Goal: Task Accomplishment & Management: Manage account settings

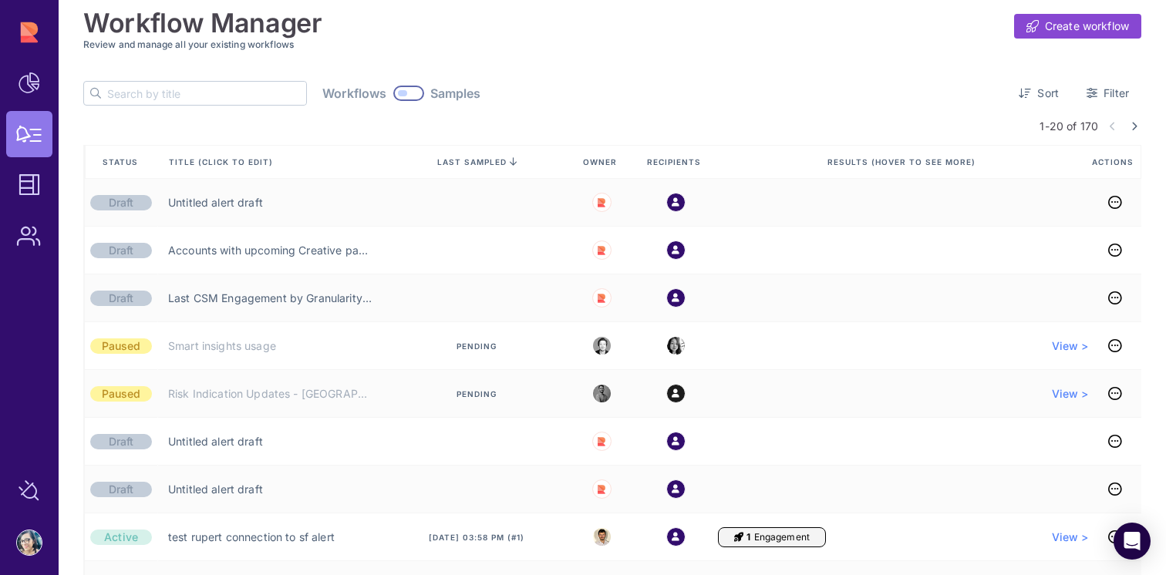
click at [1141, 87] on div "Workflow Manager Create workflow Review and manage all your existing workflows …" at bounding box center [613, 287] width 1108 height 575
click at [1104, 92] on span "Filter" at bounding box center [1116, 93] width 25 height 15
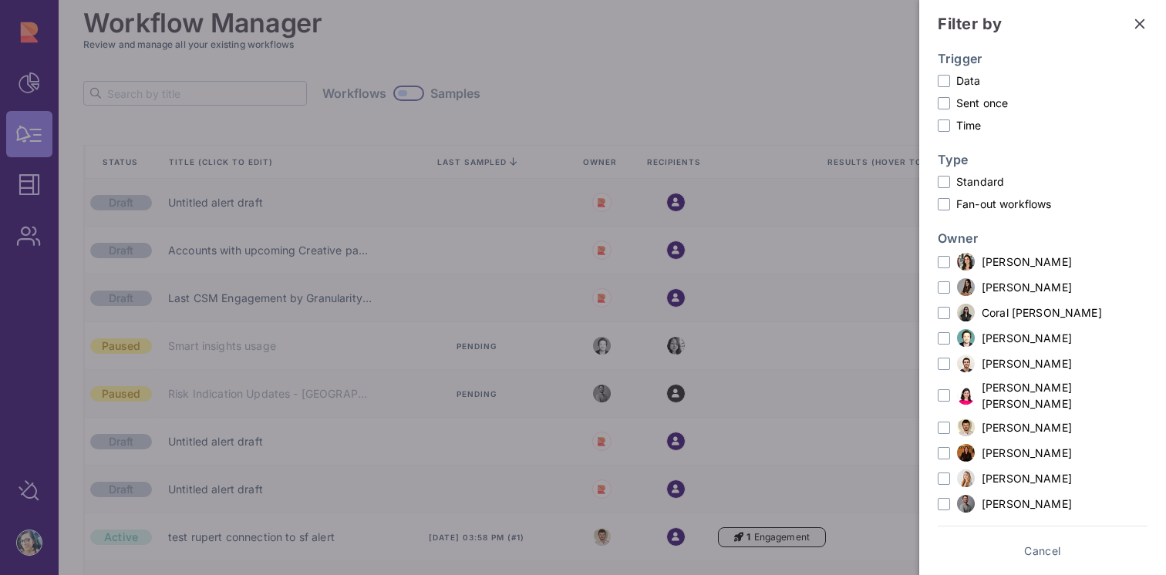
scroll to position [76, 0]
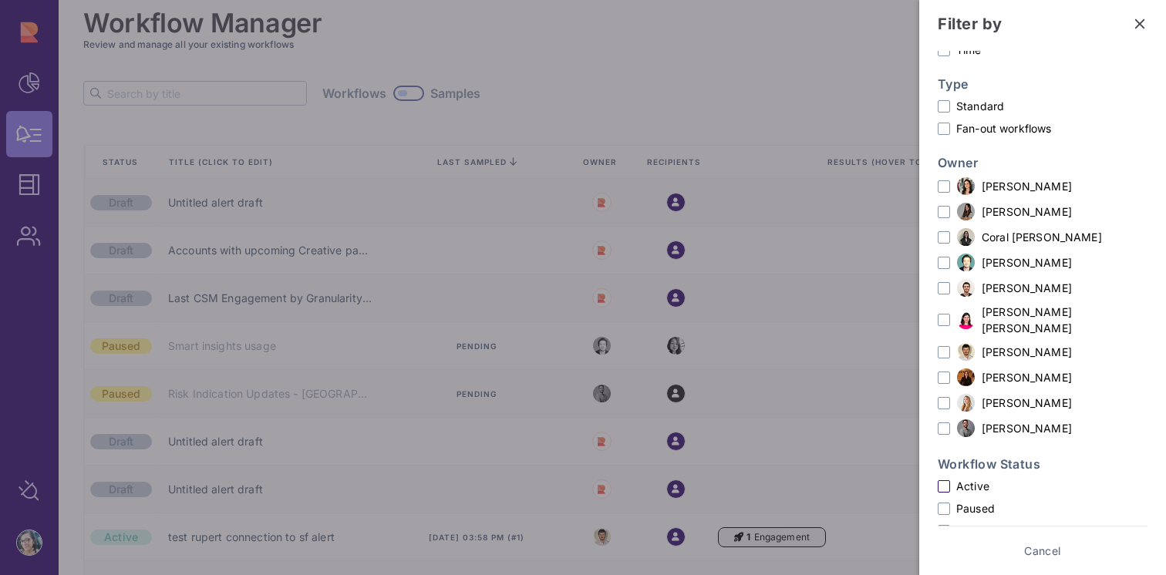
click at [957, 478] on label "Active" at bounding box center [1043, 486] width 210 height 16
click at [0, 0] on input "Active" at bounding box center [0, 0] width 0 height 0
click at [1000, 342] on label "[PERSON_NAME]" at bounding box center [1043, 351] width 210 height 19
click at [0, 0] on input "[PERSON_NAME]" at bounding box center [0, 0] width 0 height 0
click at [1103, 558] on span "Show results" at bounding box center [1096, 551] width 67 height 15
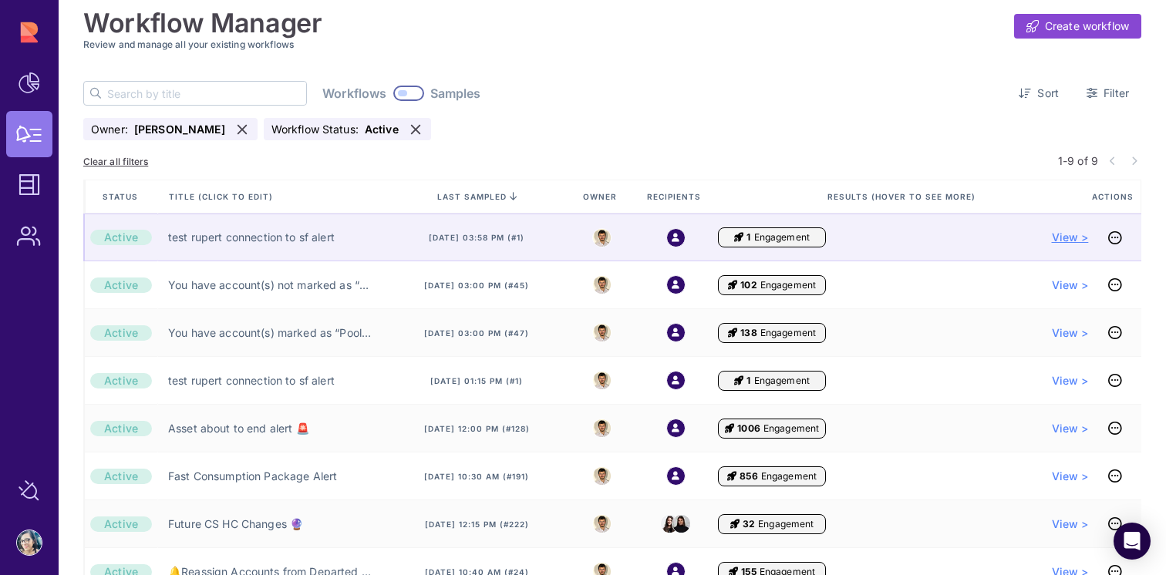
click at [1065, 238] on span "View >" at bounding box center [1070, 237] width 37 height 15
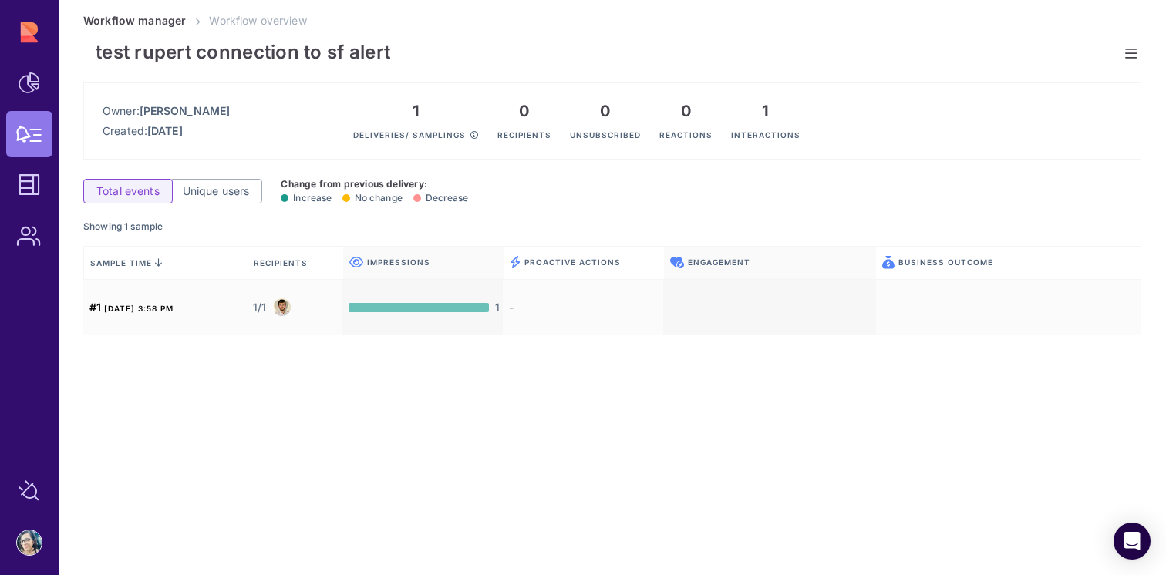
click at [1125, 54] on icon at bounding box center [1131, 53] width 12 height 1
click at [1018, 62] on span "Edit workflow" at bounding box center [1034, 59] width 134 height 15
